Goal: Find specific page/section: Find specific page/section

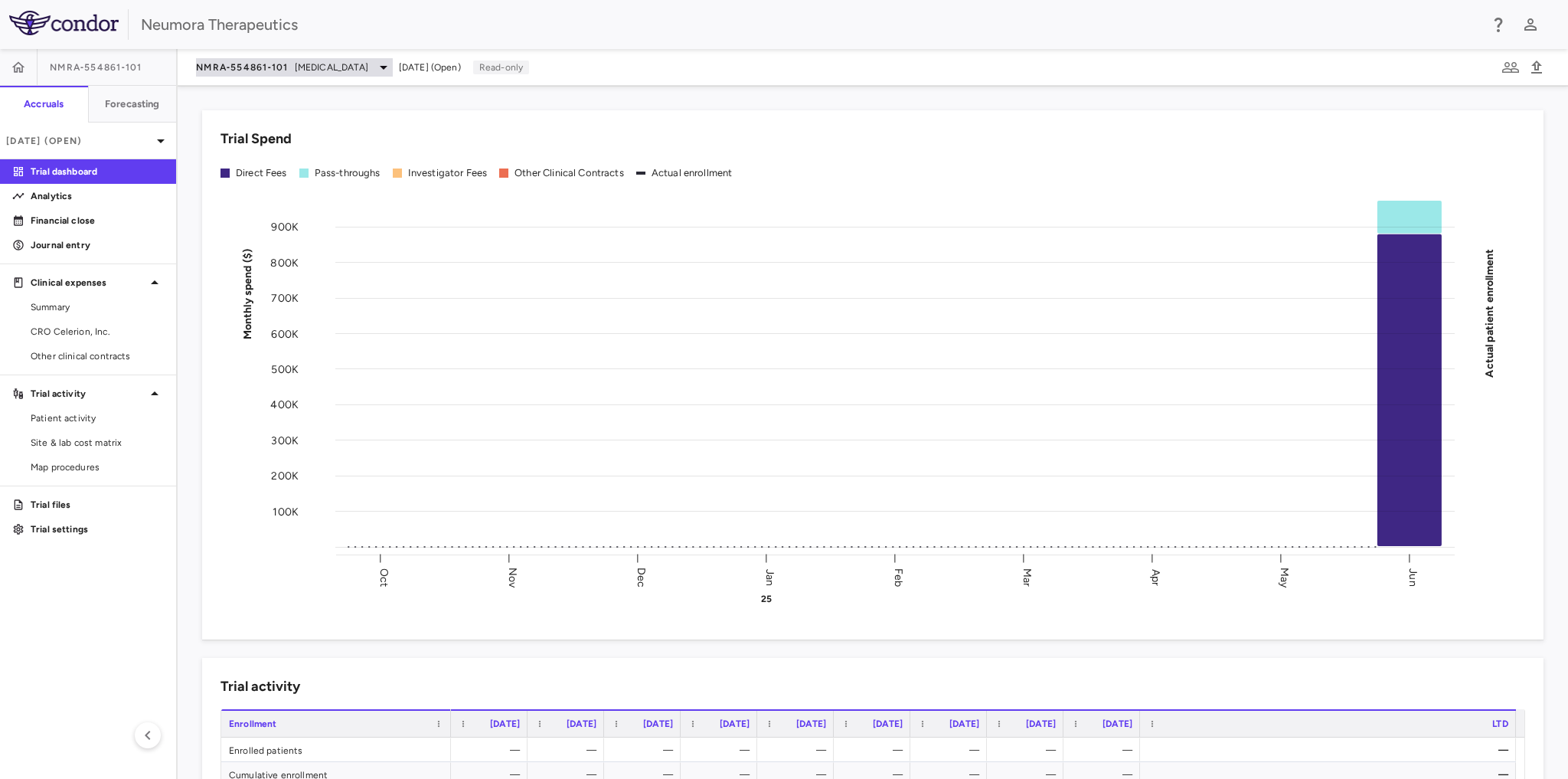
click at [379, 68] on icon at bounding box center [383, 68] width 7 height 4
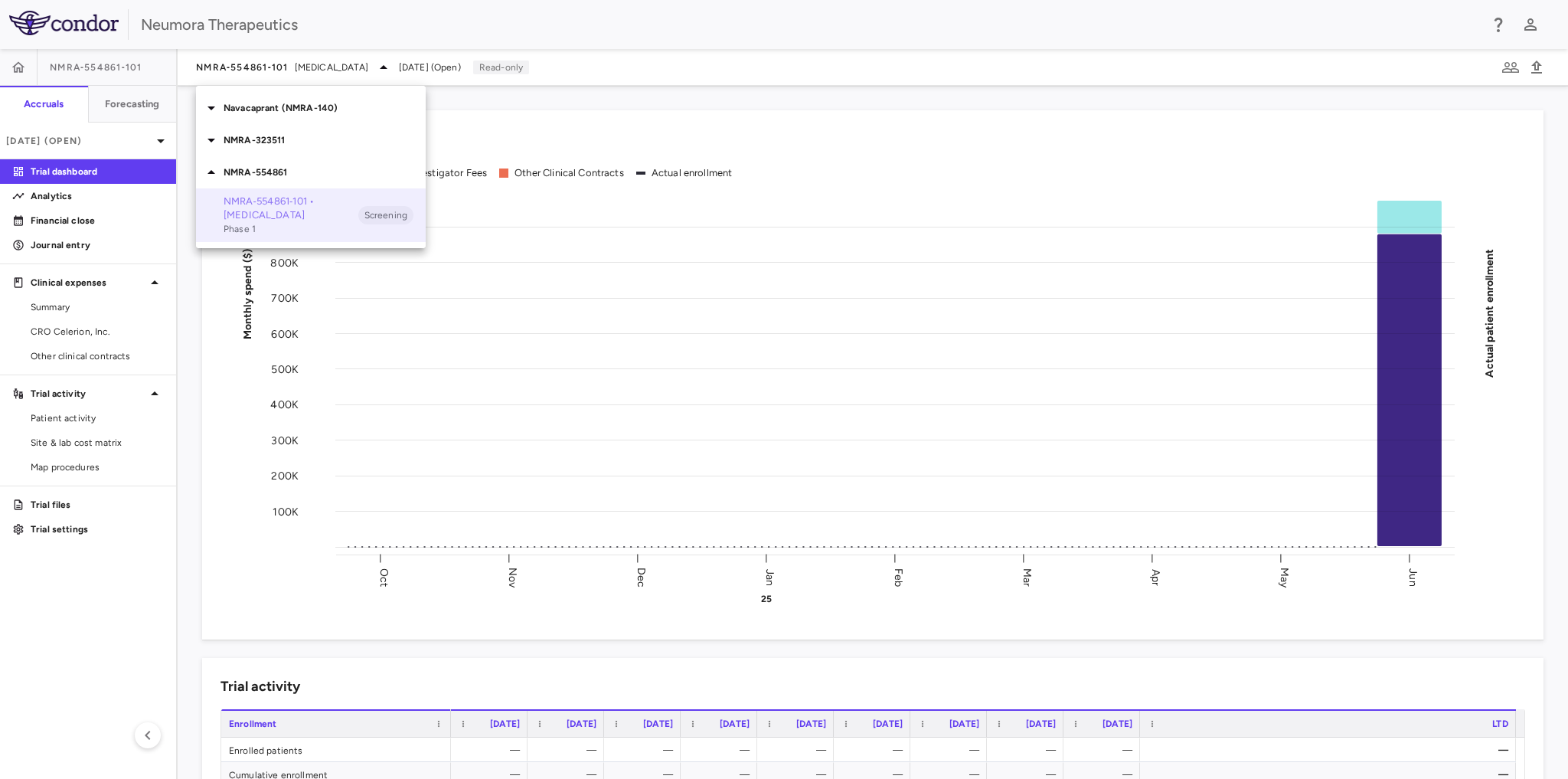
click at [279, 203] on p "NMRA‐554861‐101 • Schizophrenia" at bounding box center [291, 208] width 135 height 27
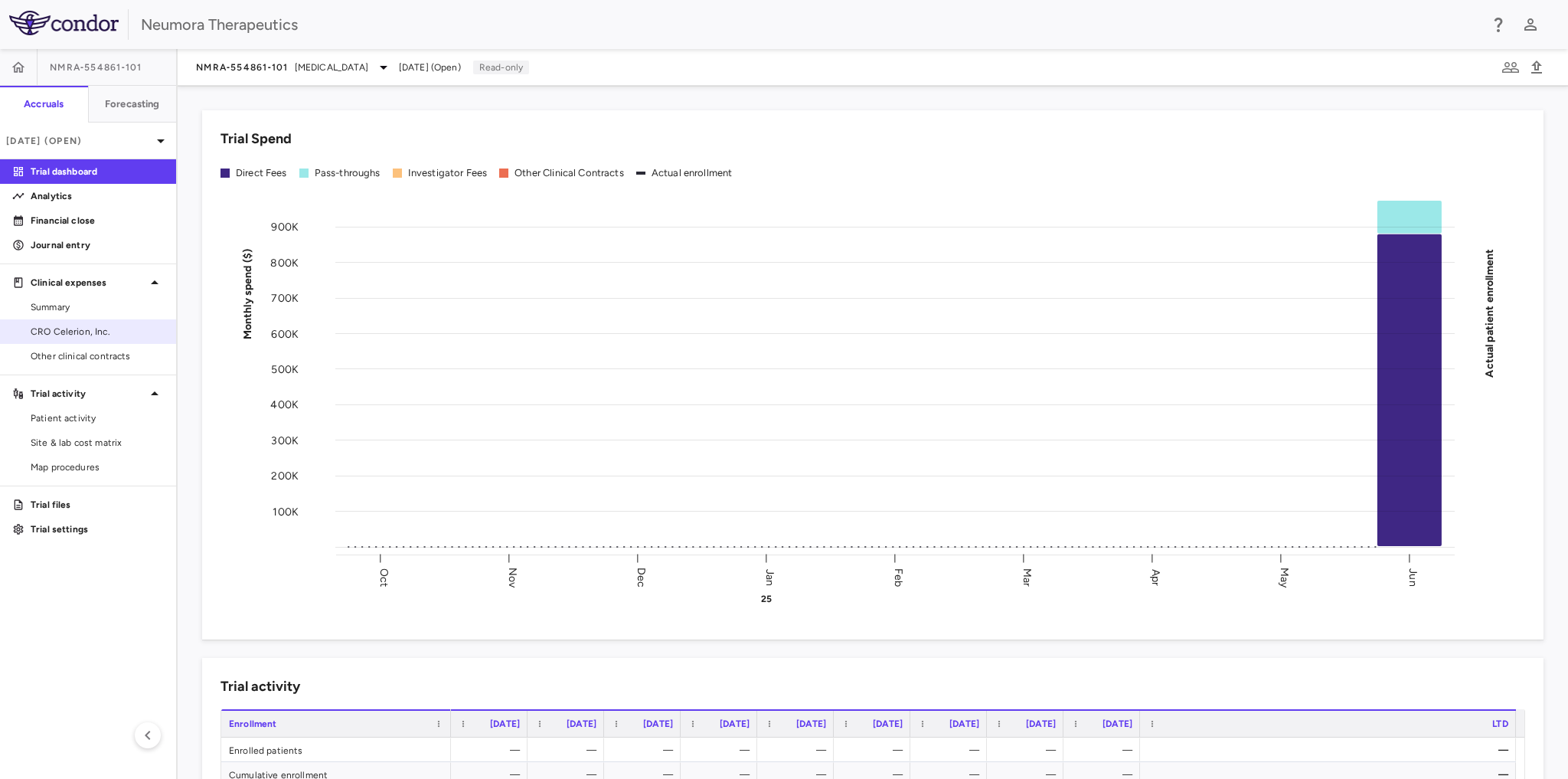
click at [82, 328] on span "CRO Celerion, Inc." at bounding box center [96, 331] width 133 height 14
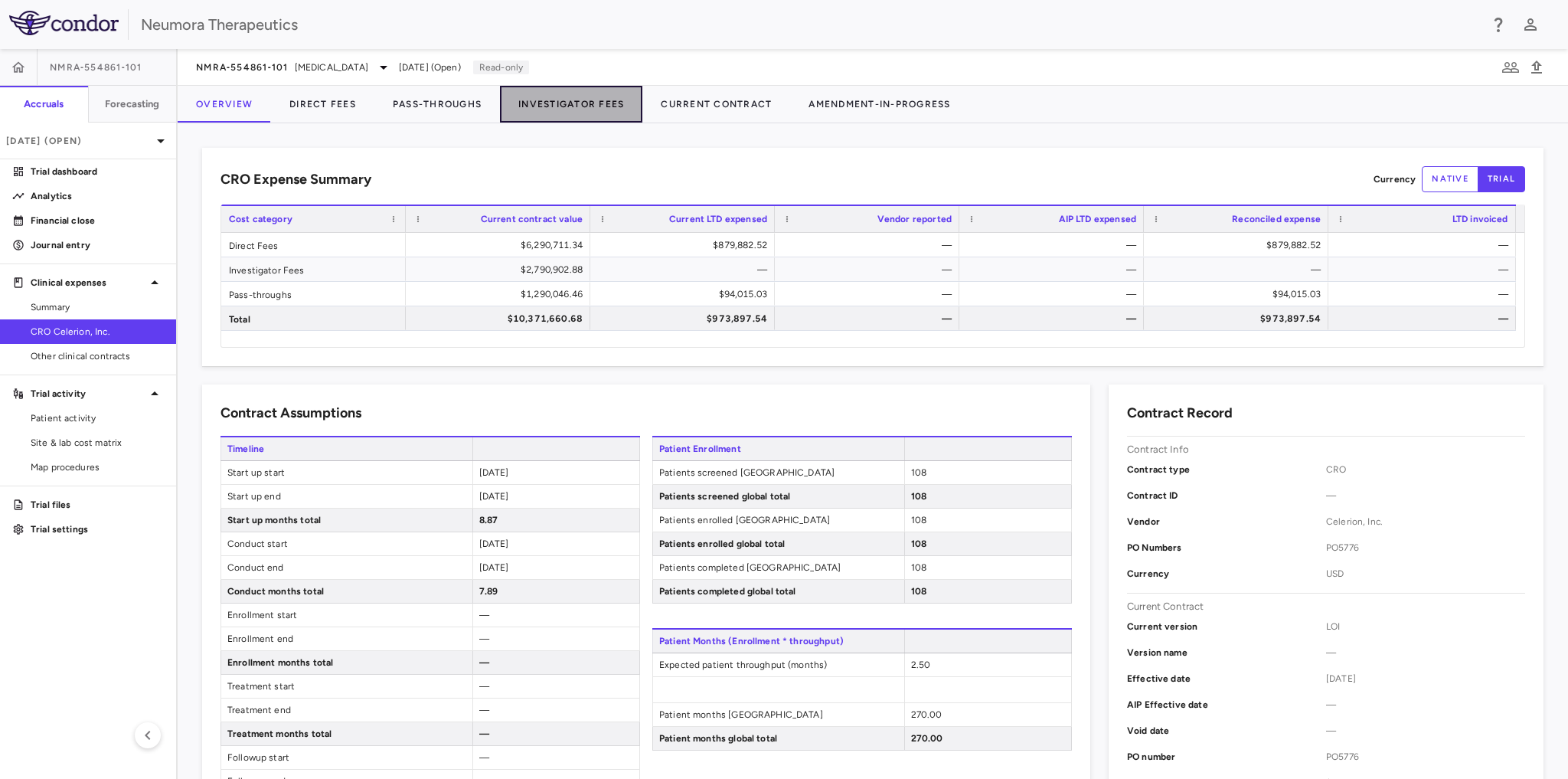
click at [598, 99] on button "Investigator Fees" at bounding box center [571, 104] width 142 height 37
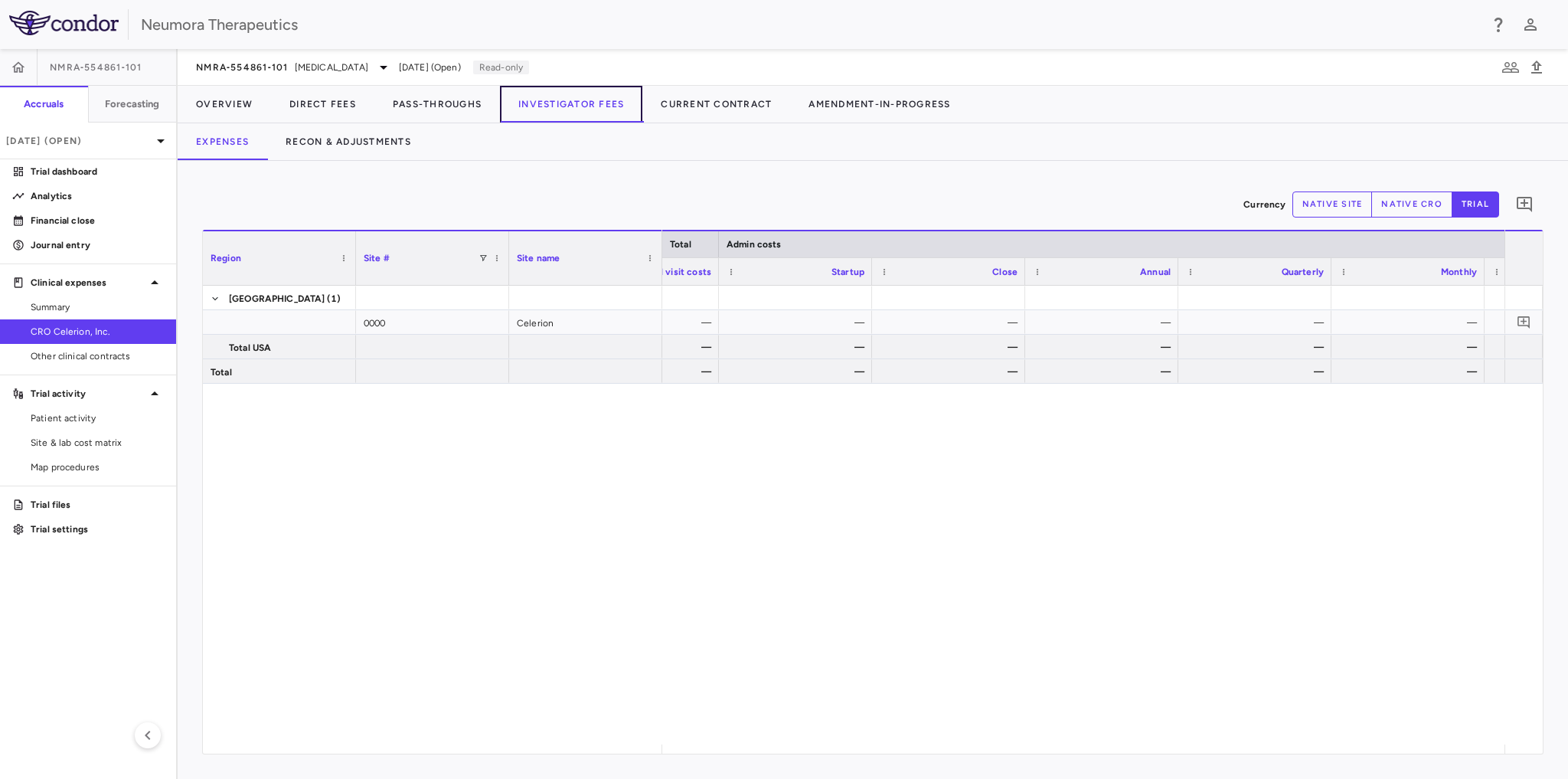
scroll to position [0, 1760]
click at [379, 66] on icon at bounding box center [383, 68] width 7 height 4
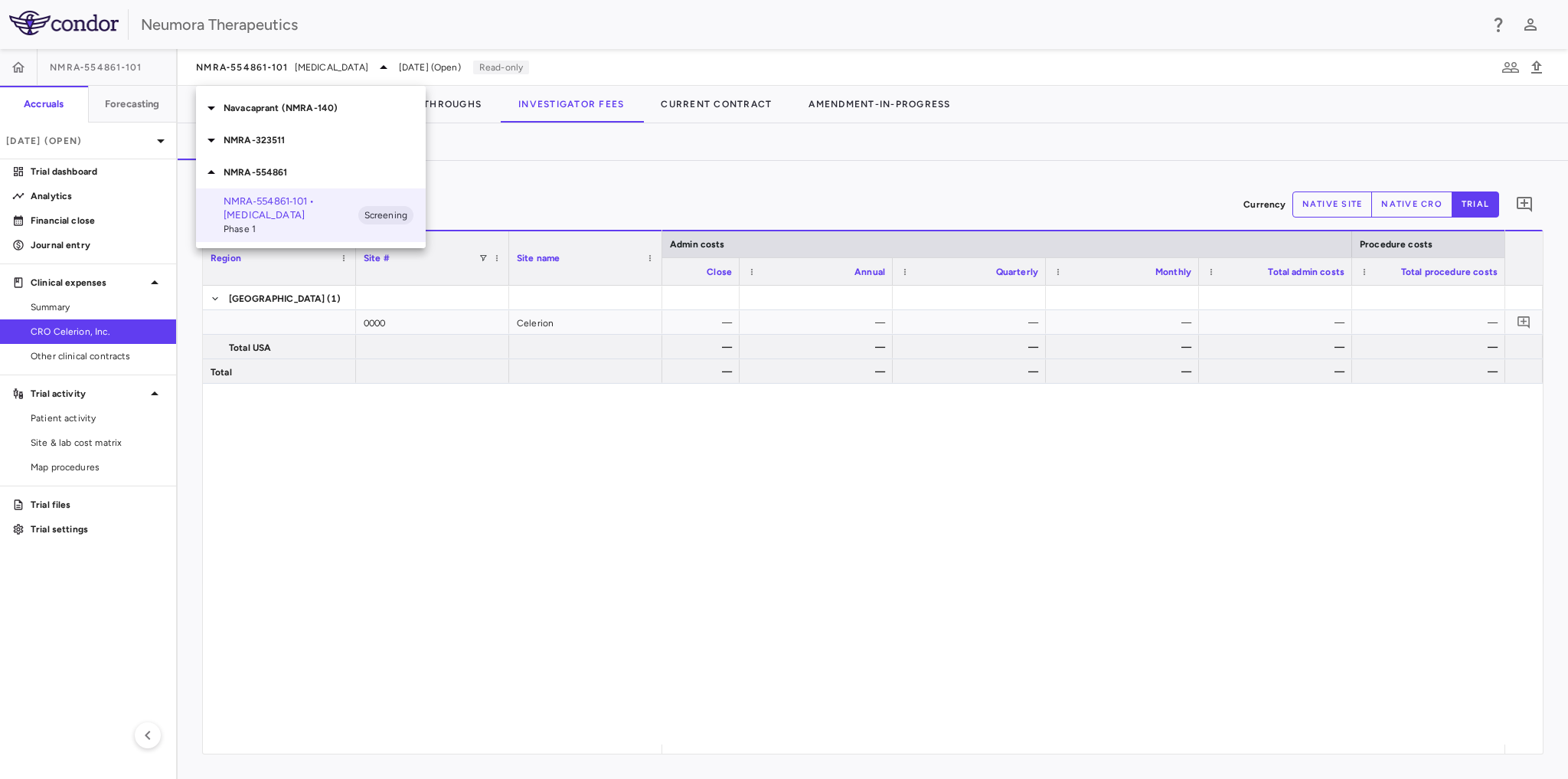
click at [280, 137] on p "NMRA-323511" at bounding box center [324, 139] width 203 height 14
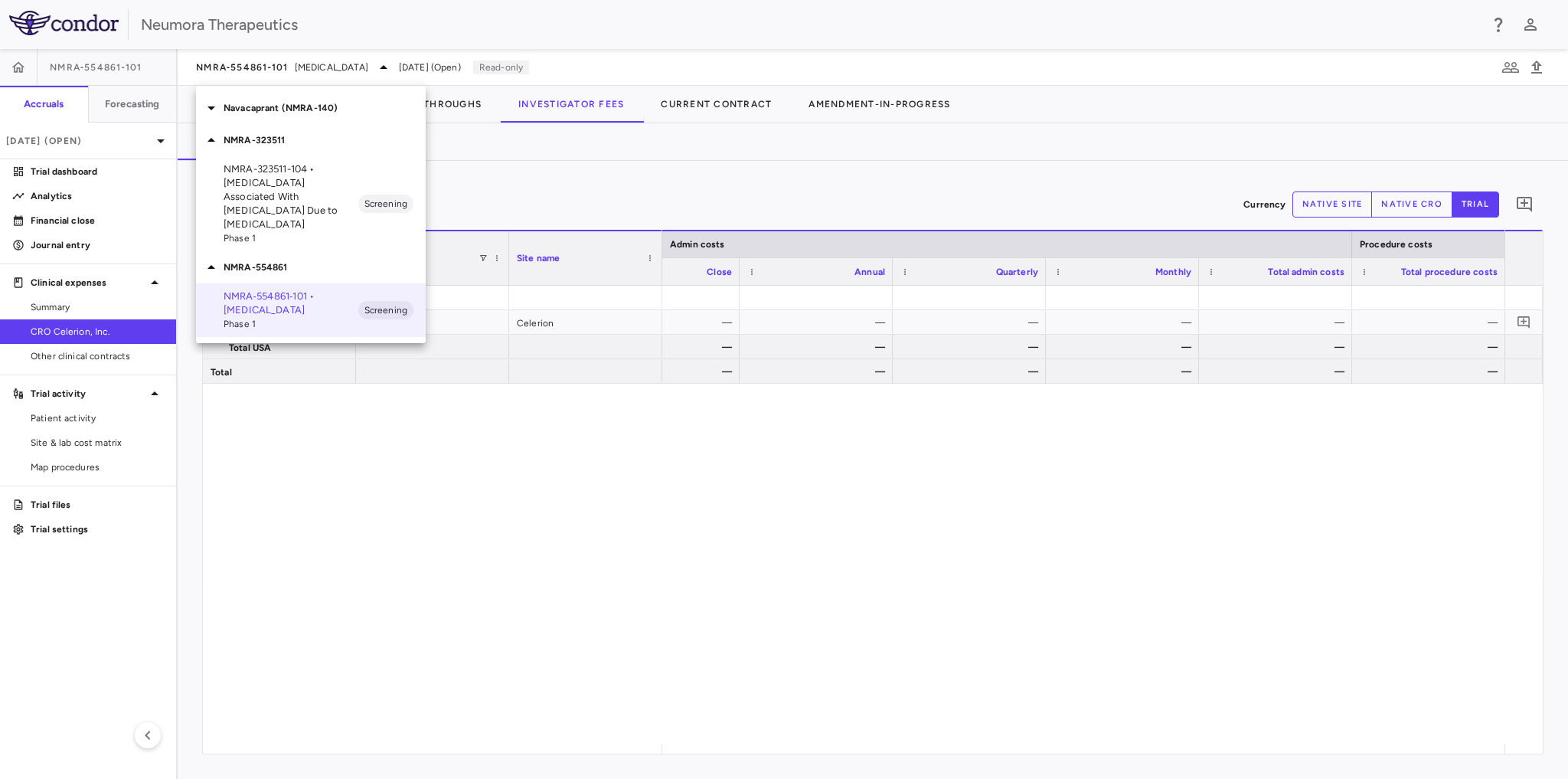
click at [297, 199] on p "NMRA-323511-104 • Agitation Associated With Dementia Due to Alzheimer's Disease" at bounding box center [291, 196] width 135 height 69
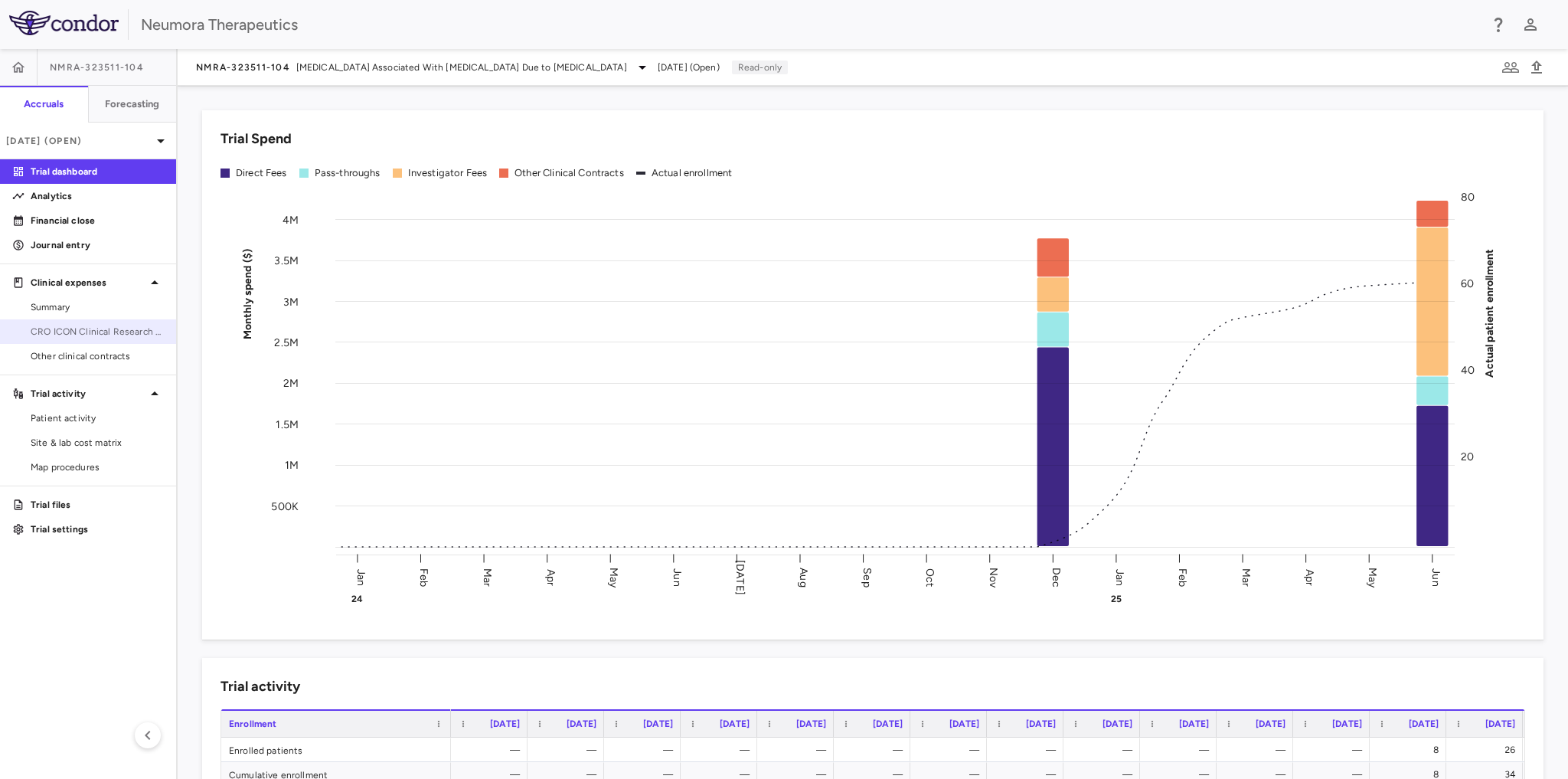
click at [84, 325] on span "CRO ICON Clinical Research Limited" at bounding box center [96, 331] width 133 height 14
